Goal: Navigation & Orientation: Find specific page/section

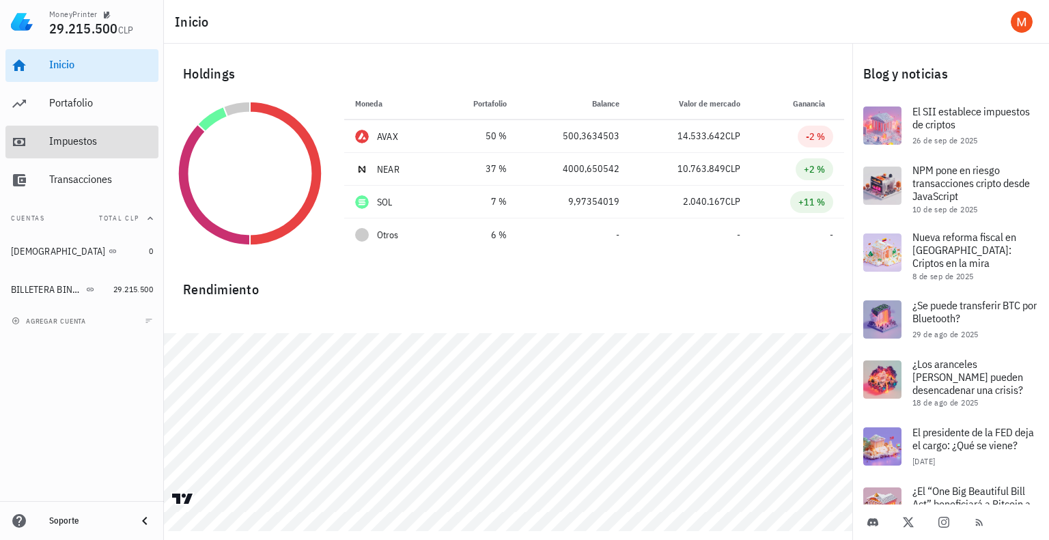
click at [77, 135] on div "Impuestos" at bounding box center [101, 141] width 104 height 13
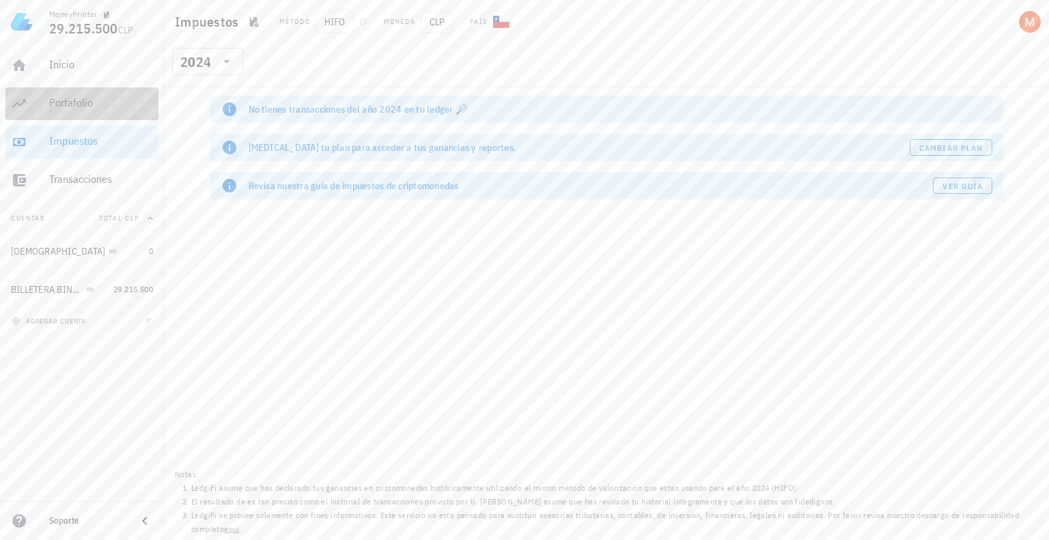
click at [74, 111] on div "Portafolio" at bounding box center [101, 103] width 104 height 31
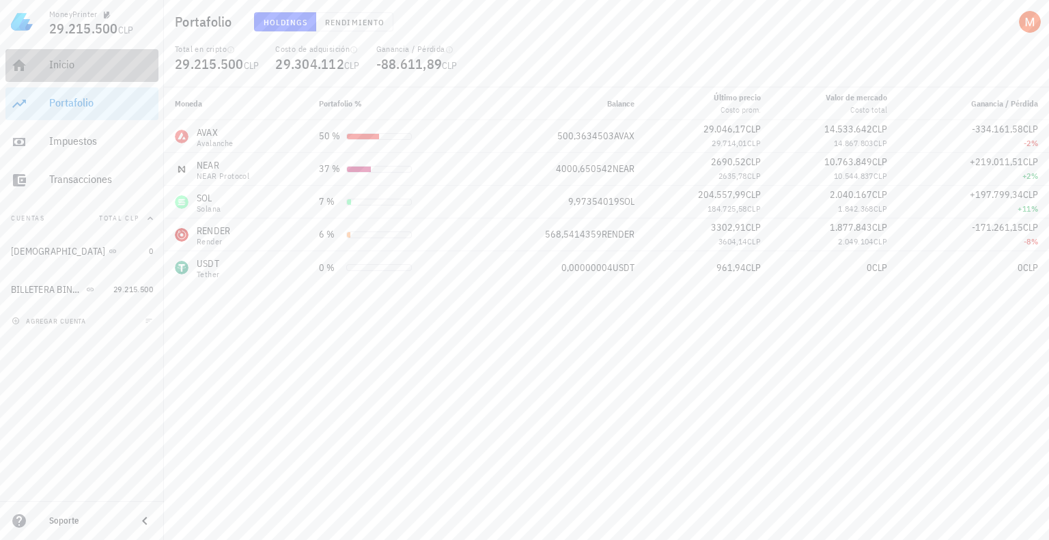
click at [62, 70] on div "Inicio" at bounding box center [101, 64] width 104 height 13
